Goal: Task Accomplishment & Management: Use online tool/utility

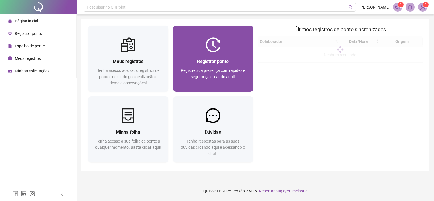
click at [221, 45] on div at bounding box center [213, 45] width 80 height 15
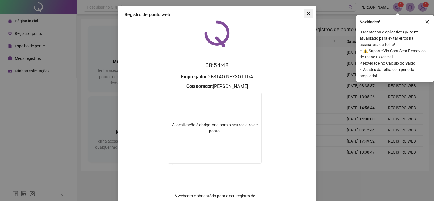
click at [308, 15] on icon "close" at bounding box center [308, 13] width 5 height 5
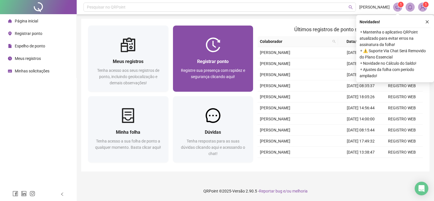
click at [214, 54] on div "Registrar ponto Registre sua presença com rapidez e segurança clicando aqui!" at bounding box center [213, 71] width 80 height 39
click at [213, 48] on div "08:54:54 Empregador : Colaborador : REGISTRAR PONTO SOLICITAR AJUSTE" at bounding box center [216, 68] width 185 height 97
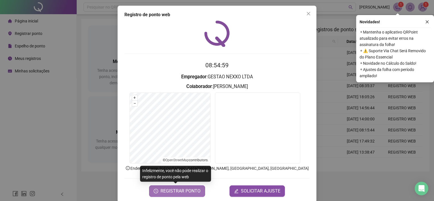
click at [178, 192] on span "REGISTRAR PONTO" at bounding box center [181, 191] width 40 height 7
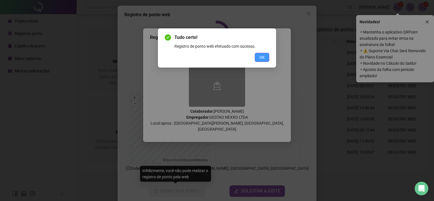
click at [261, 57] on span "OK" at bounding box center [261, 57] width 5 height 6
